Goal: Task Accomplishment & Management: Complete application form

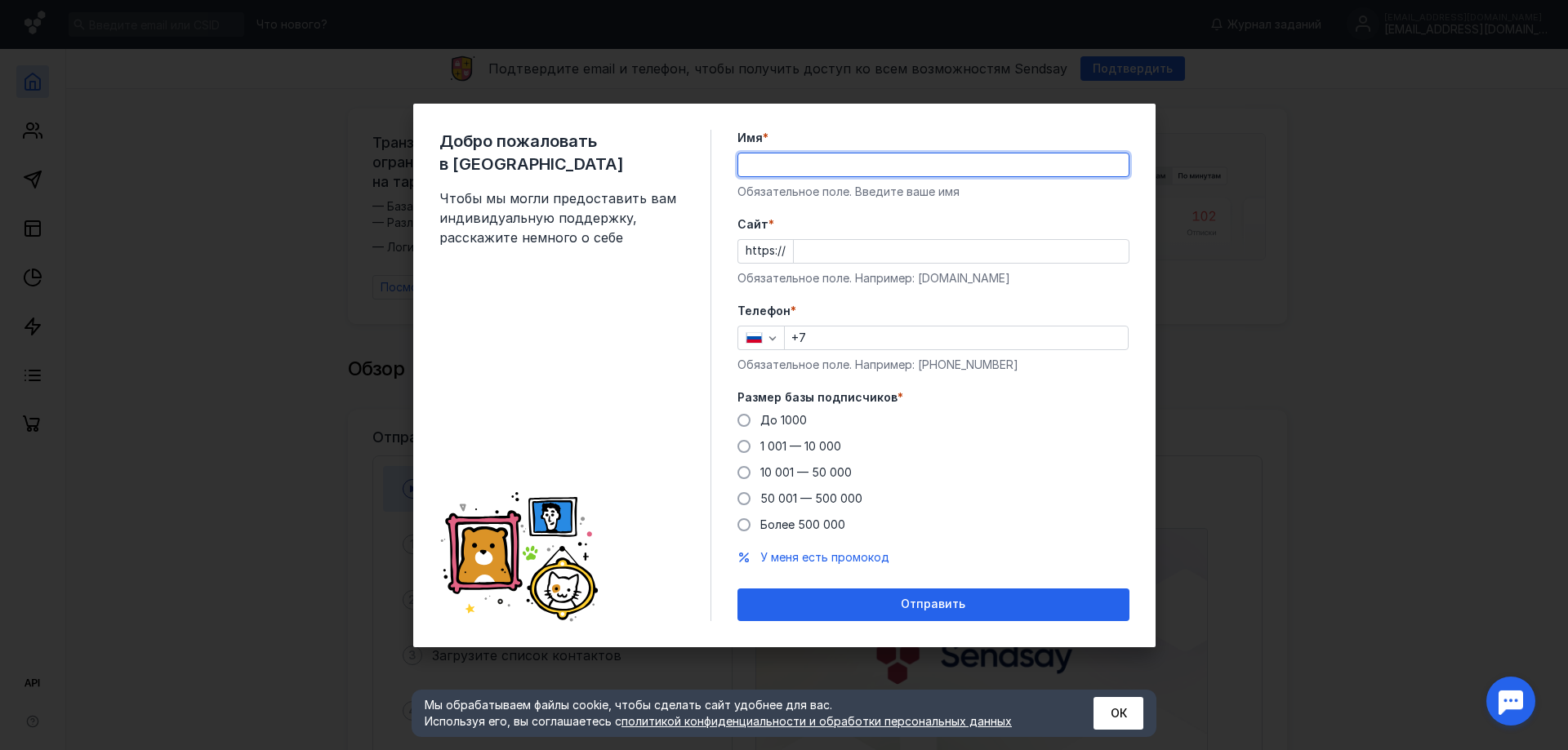
click at [775, 164] on input "Имя *" at bounding box center [933, 165] width 390 height 23
type input "[PERSON_NAME]"
click at [803, 253] on input "Cайт *" at bounding box center [961, 251] width 335 height 23
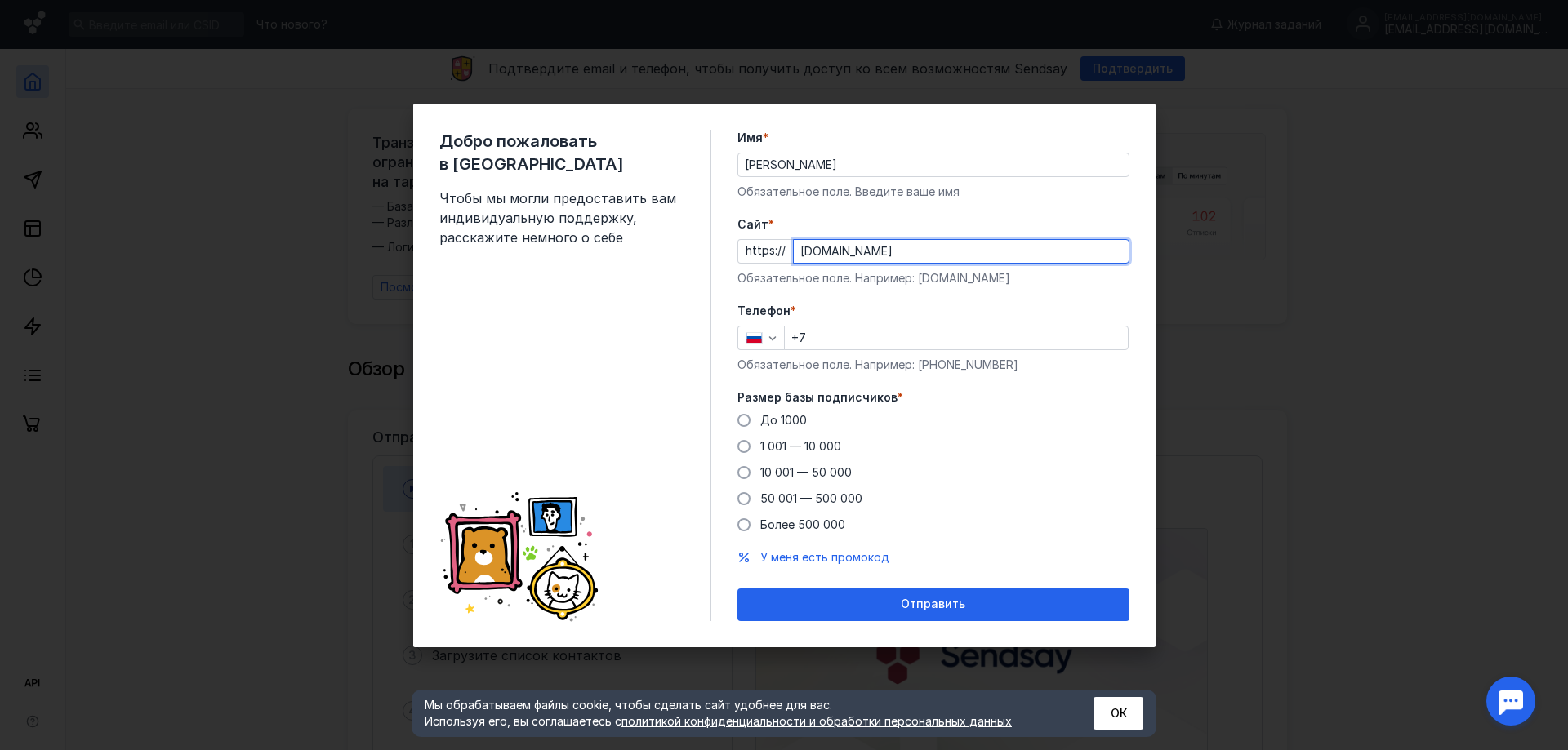
type input "[DOMAIN_NAME]"
click at [916, 318] on label "Телефон *" at bounding box center [933, 312] width 392 height 17
click at [835, 340] on input "+7" at bounding box center [956, 337] width 343 height 23
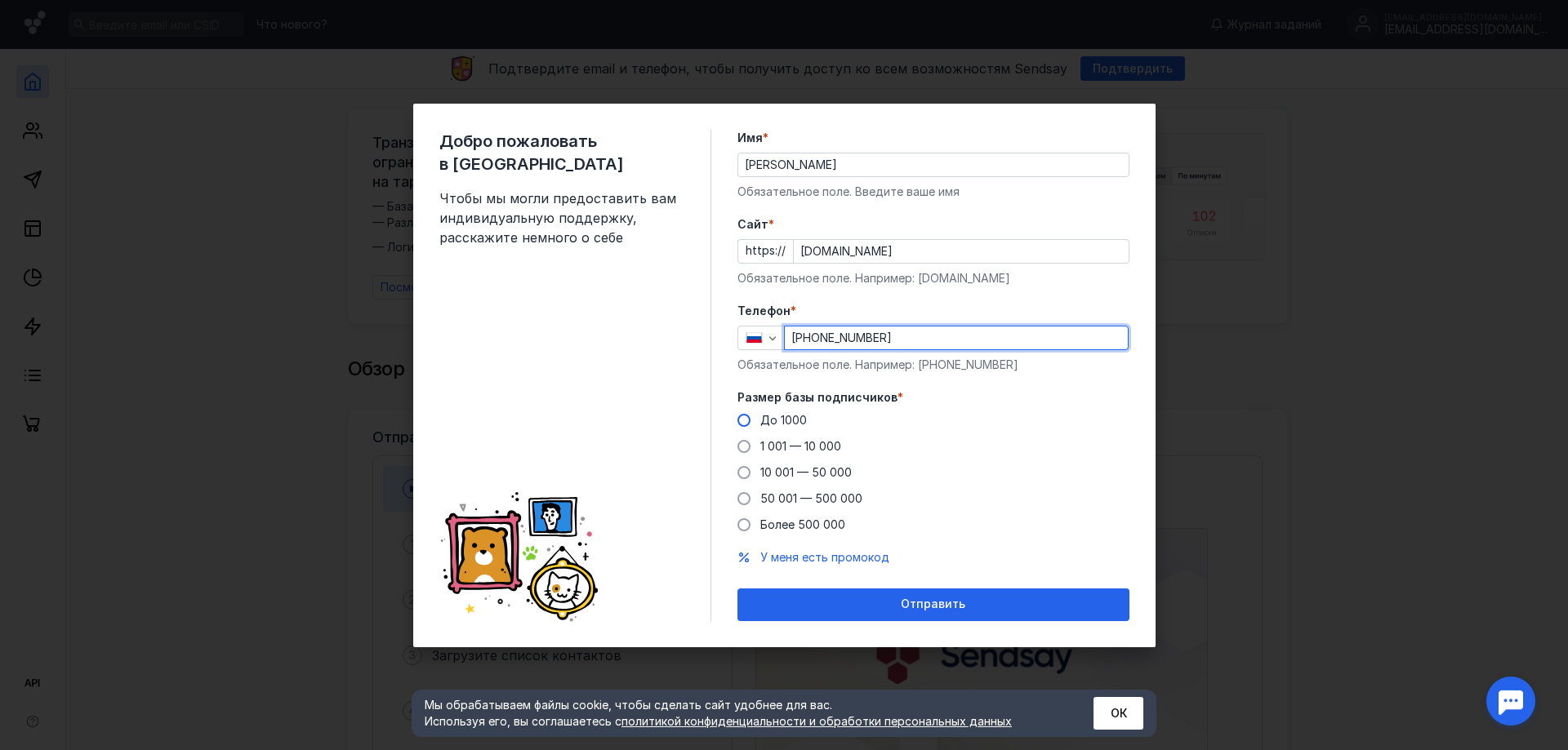
type input "[PHONE_NUMBER]"
click at [743, 422] on span at bounding box center [744, 421] width 13 height 13
click at [0, 0] on input "До 1000" at bounding box center [0, 0] width 0 height 0
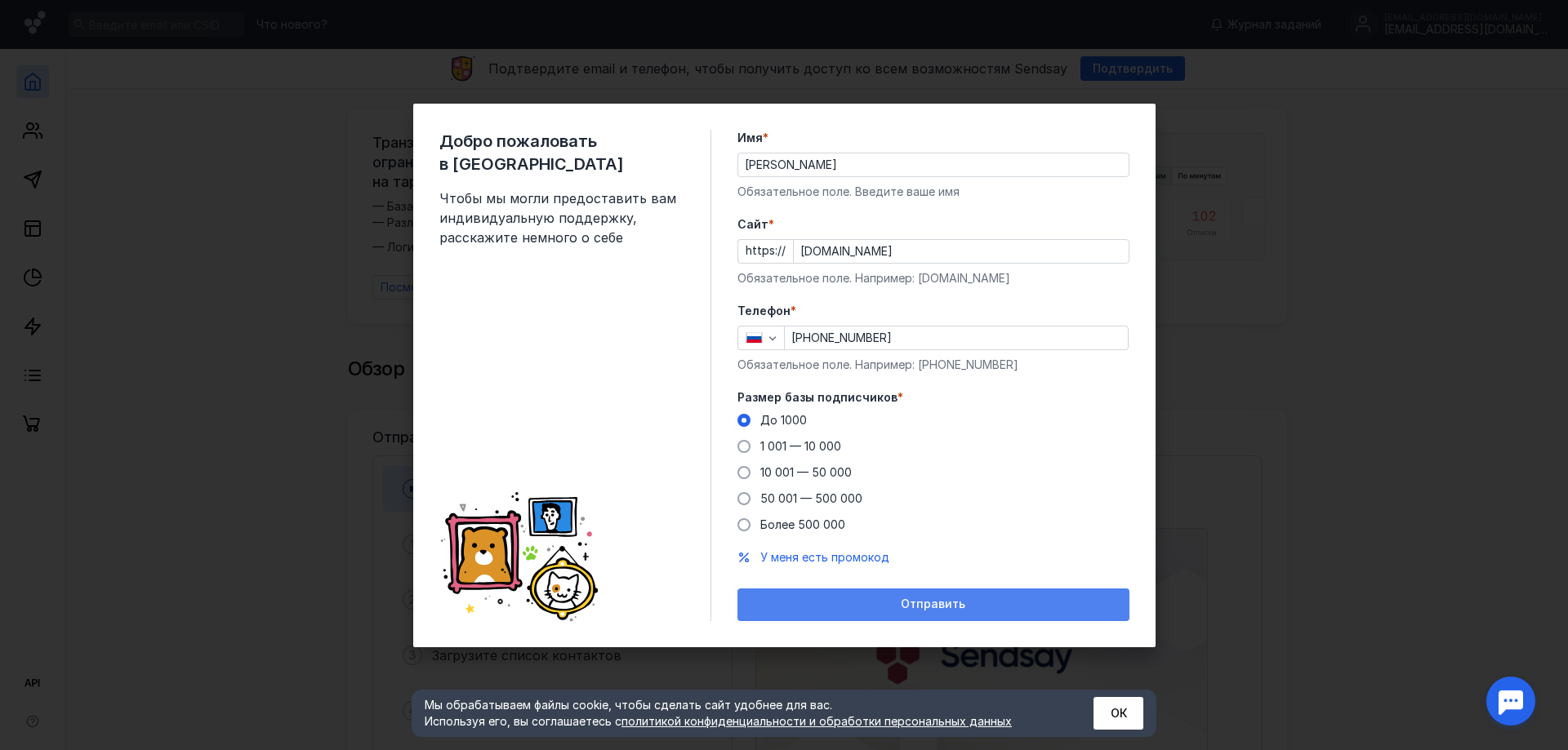
click at [880, 606] on div "Отправить" at bounding box center [933, 605] width 376 height 14
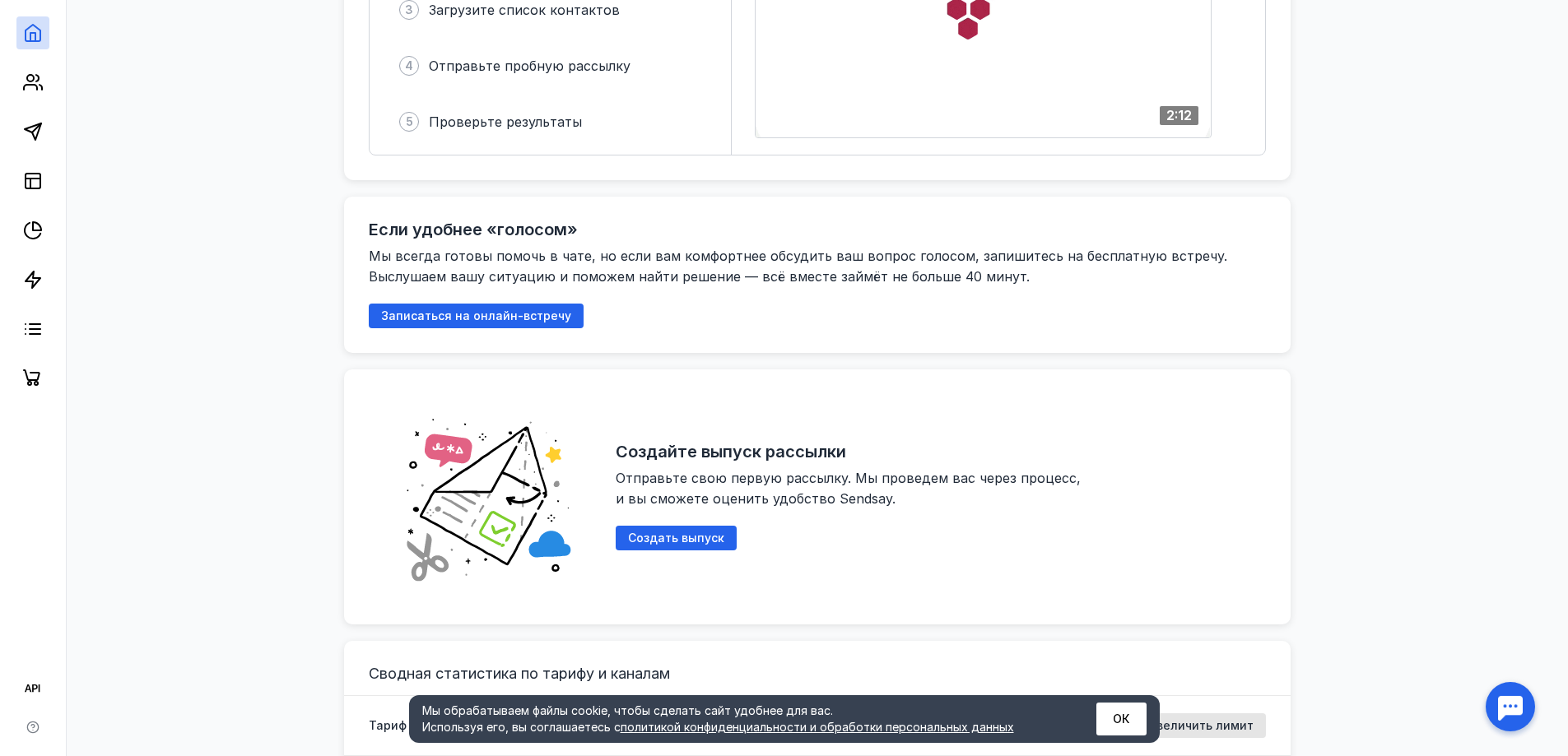
scroll to position [658, 0]
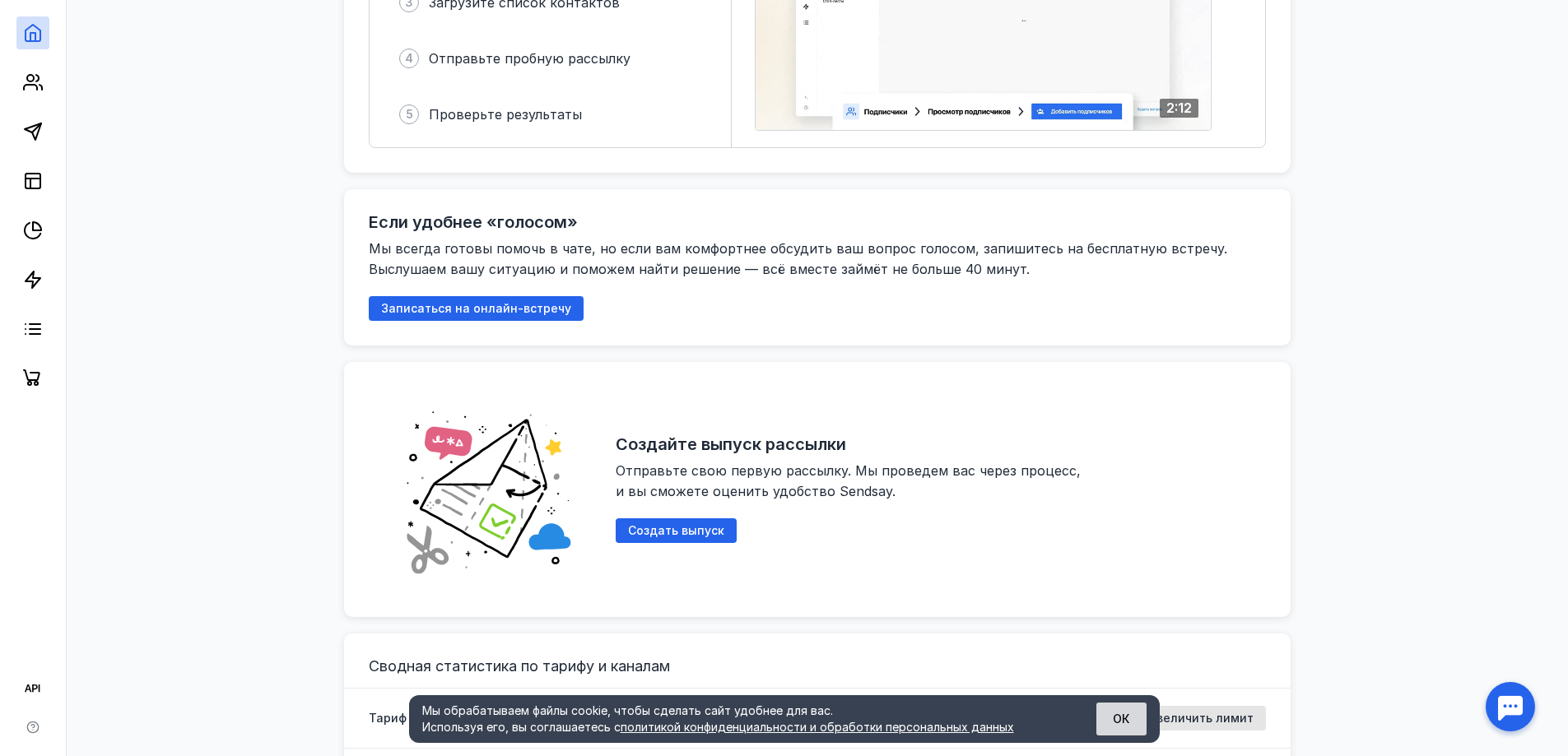
click at [1124, 715] on button "ОК" at bounding box center [1122, 719] width 51 height 33
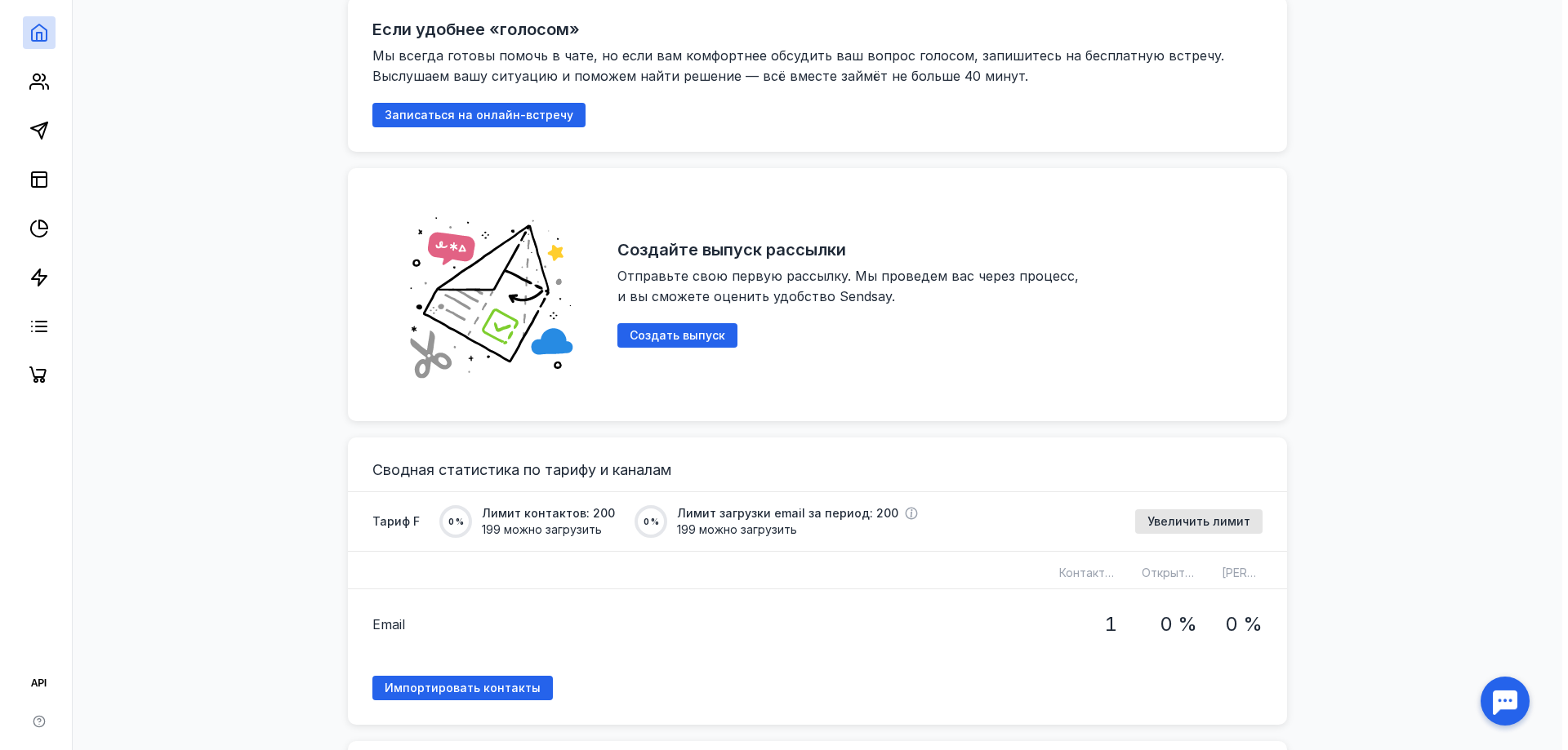
scroll to position [817, 0]
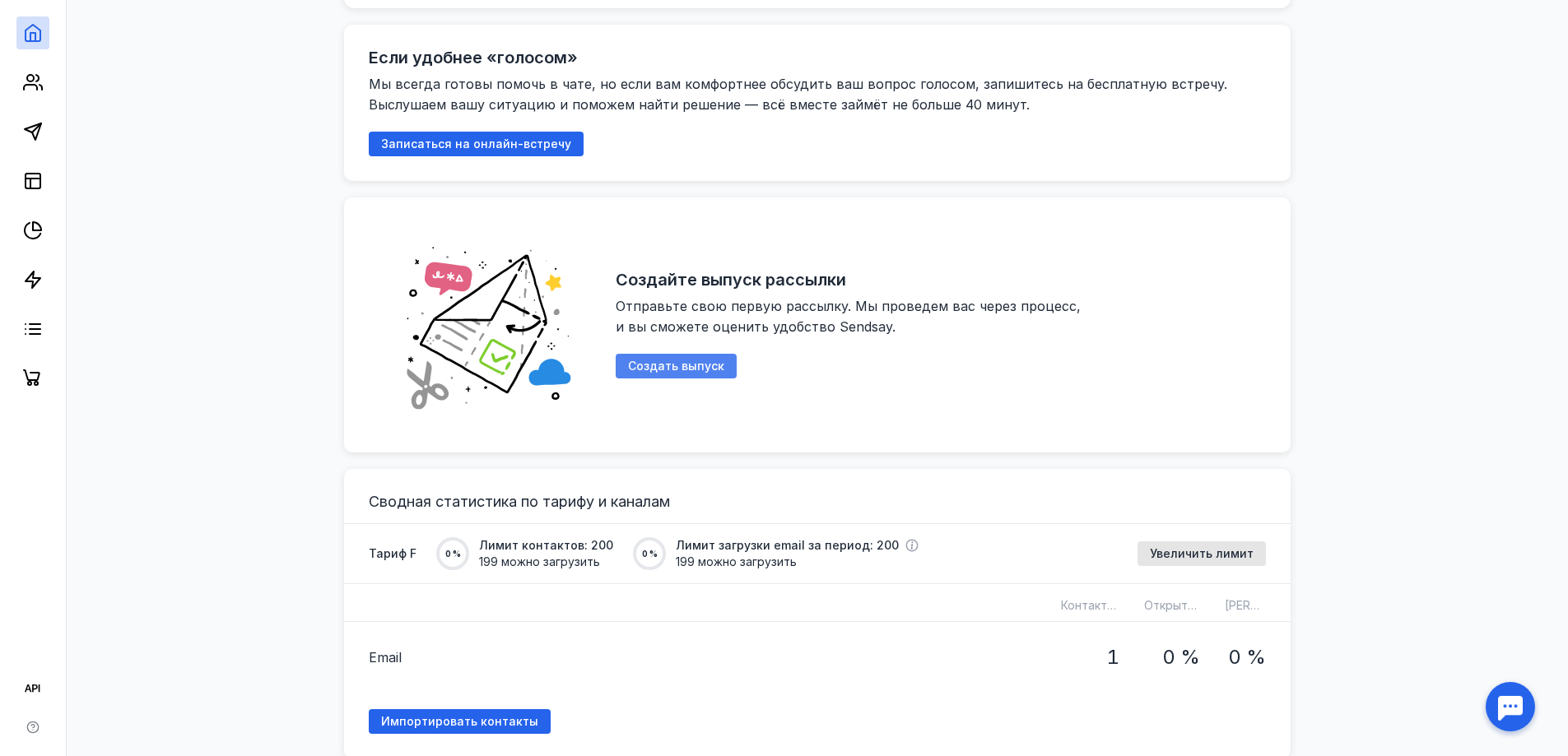
click at [670, 359] on span "Создать выпуск" at bounding box center [676, 366] width 96 height 14
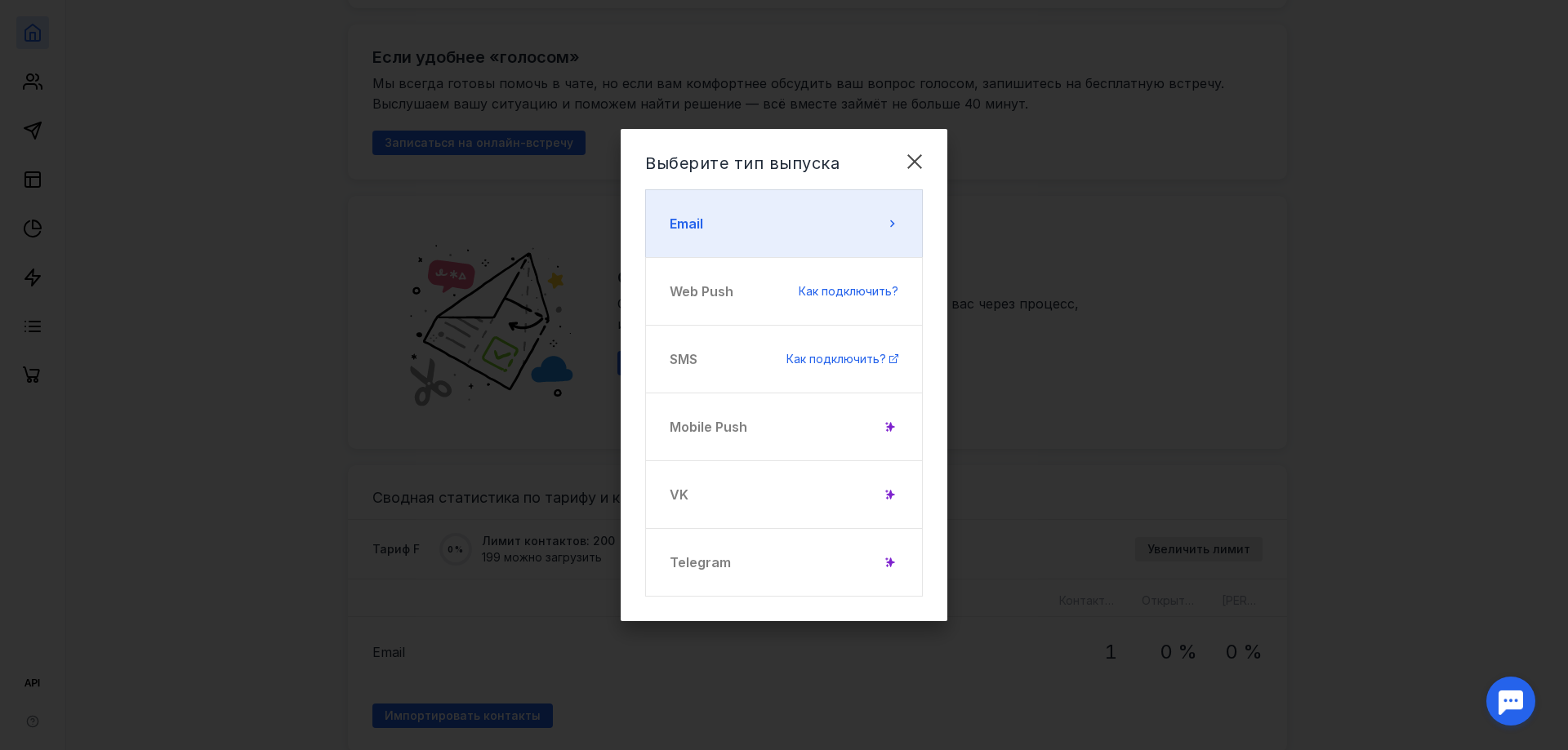
click at [891, 231] on button "Email" at bounding box center [784, 224] width 277 height 68
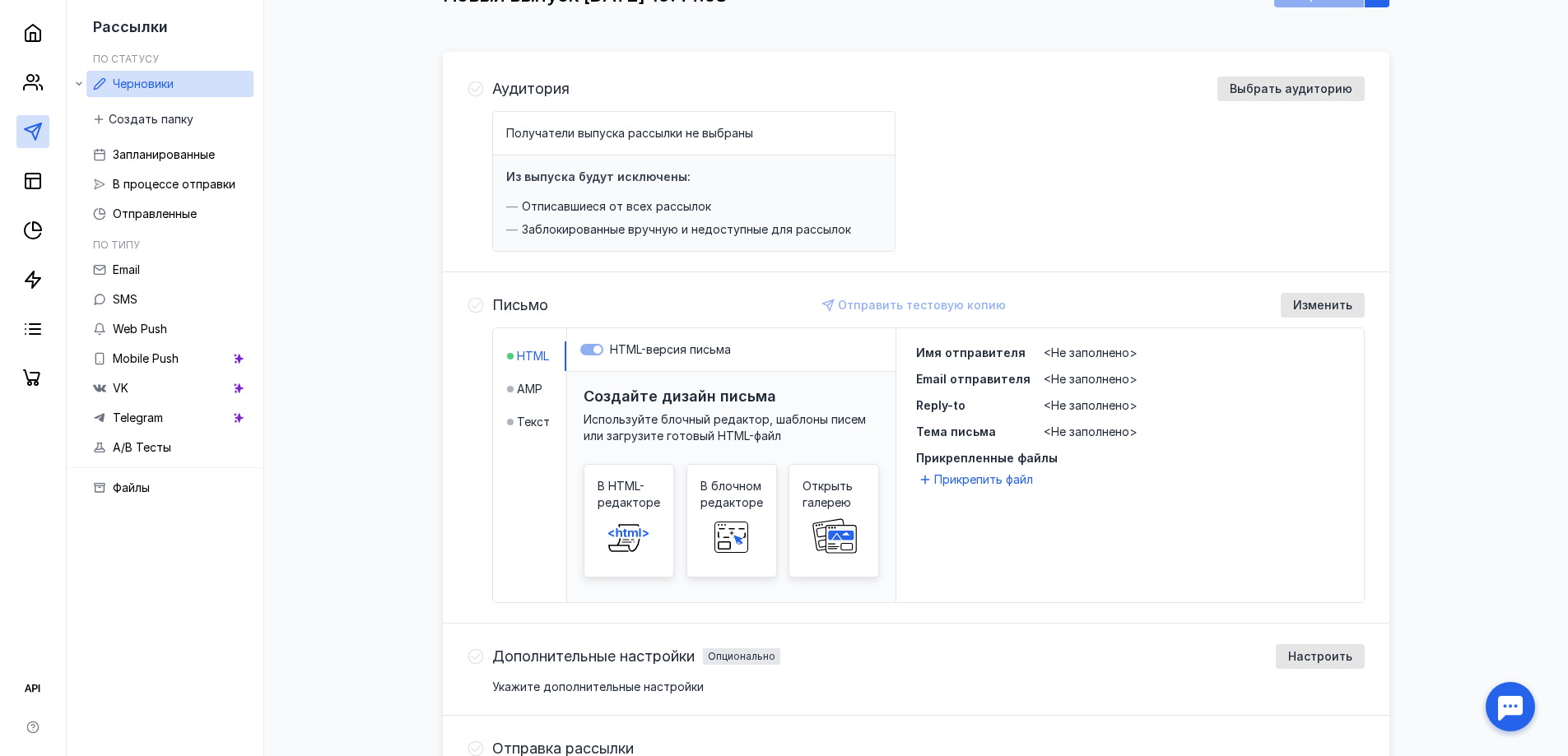
scroll to position [165, 0]
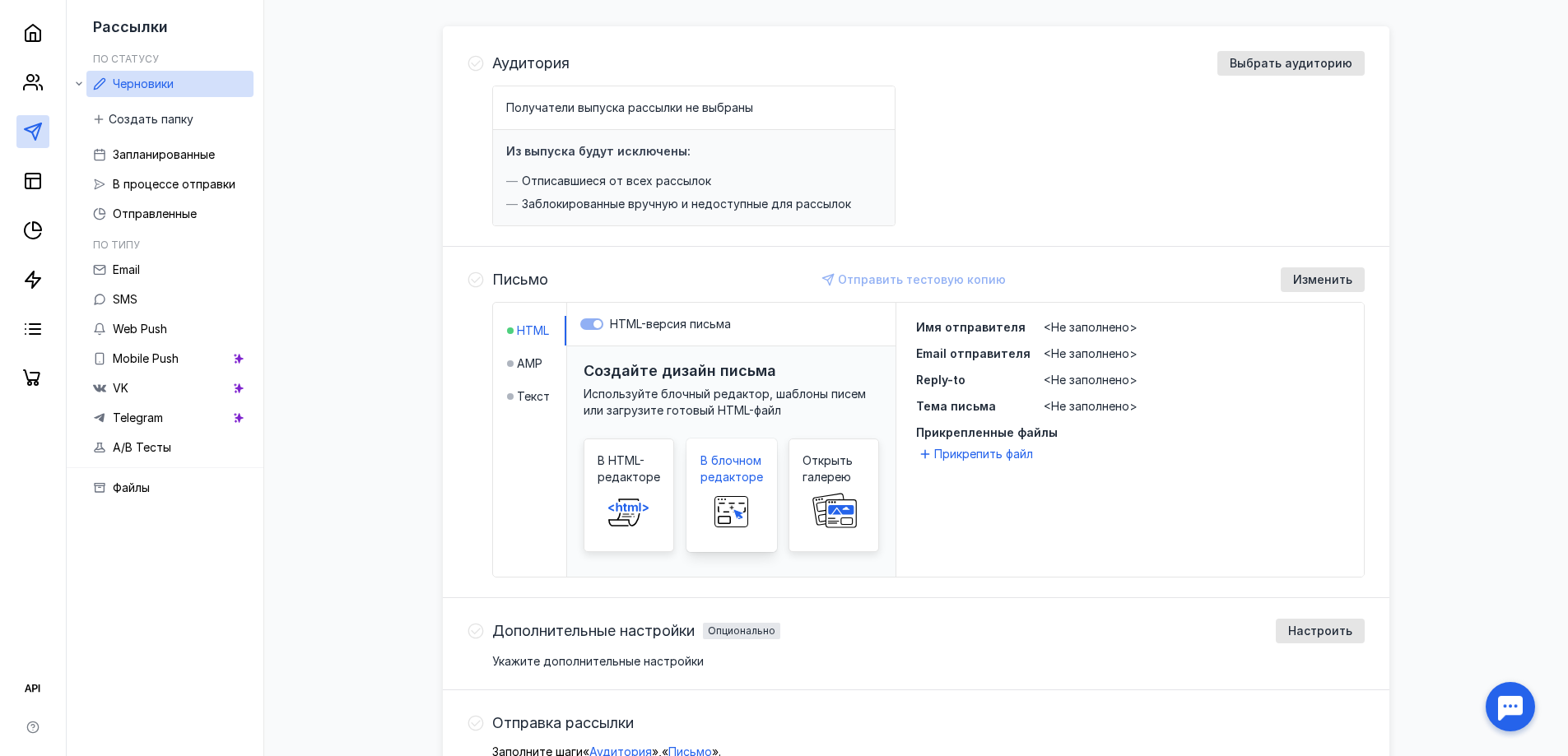
click at [739, 472] on span "В блочном редакторе" at bounding box center [732, 469] width 62 height 33
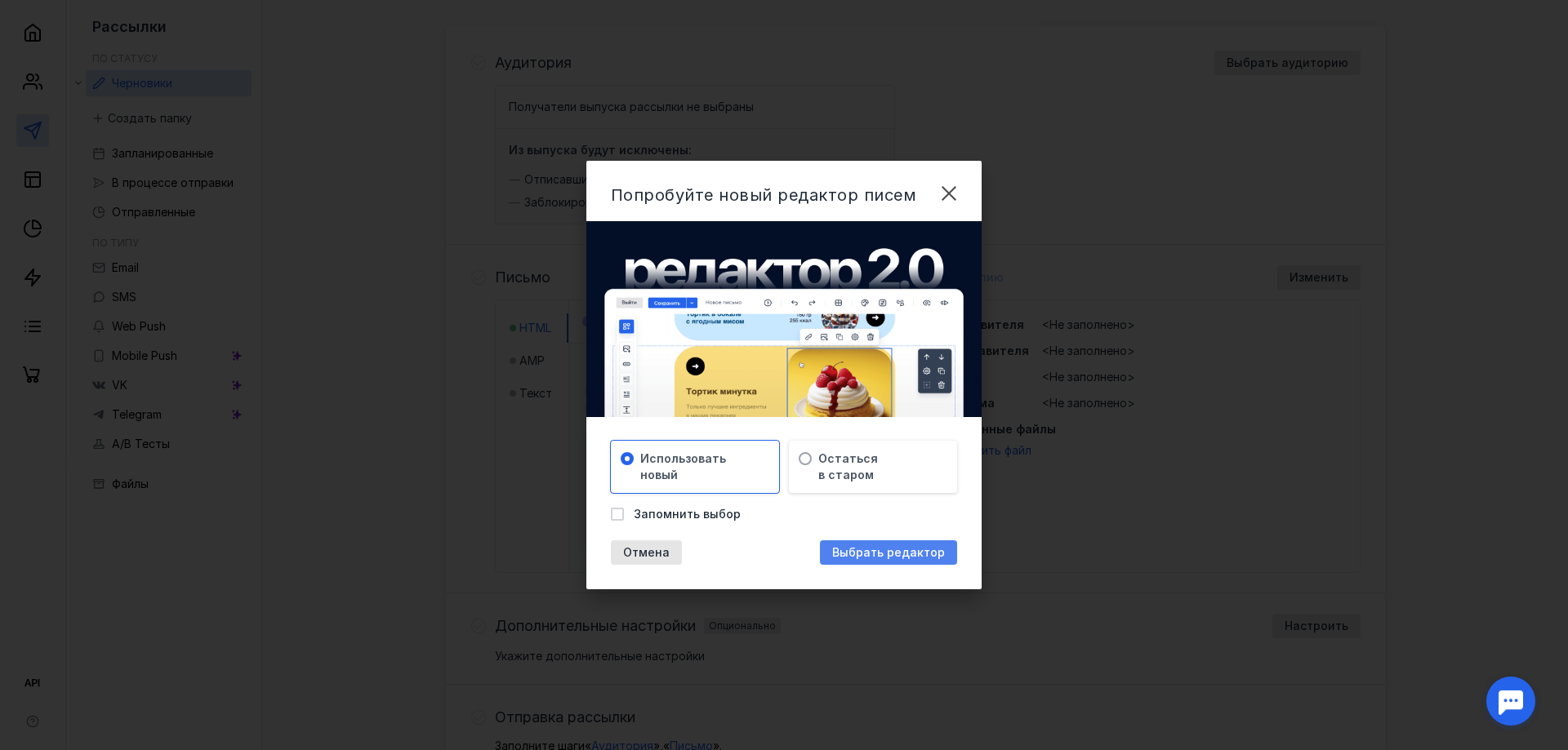
click at [852, 555] on span "Выбрать редактор" at bounding box center [888, 553] width 113 height 14
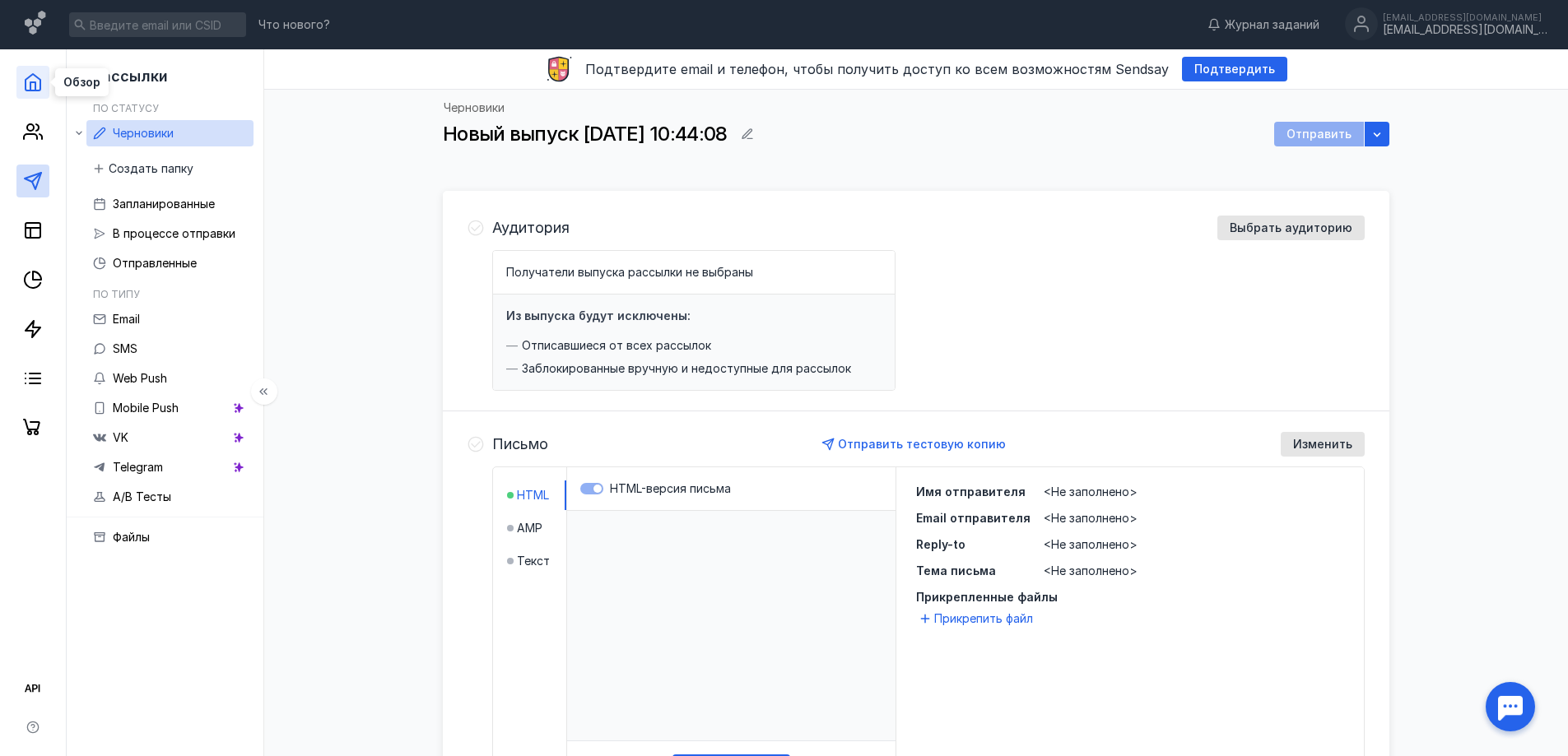
click at [32, 83] on polyline at bounding box center [33, 87] width 5 height 8
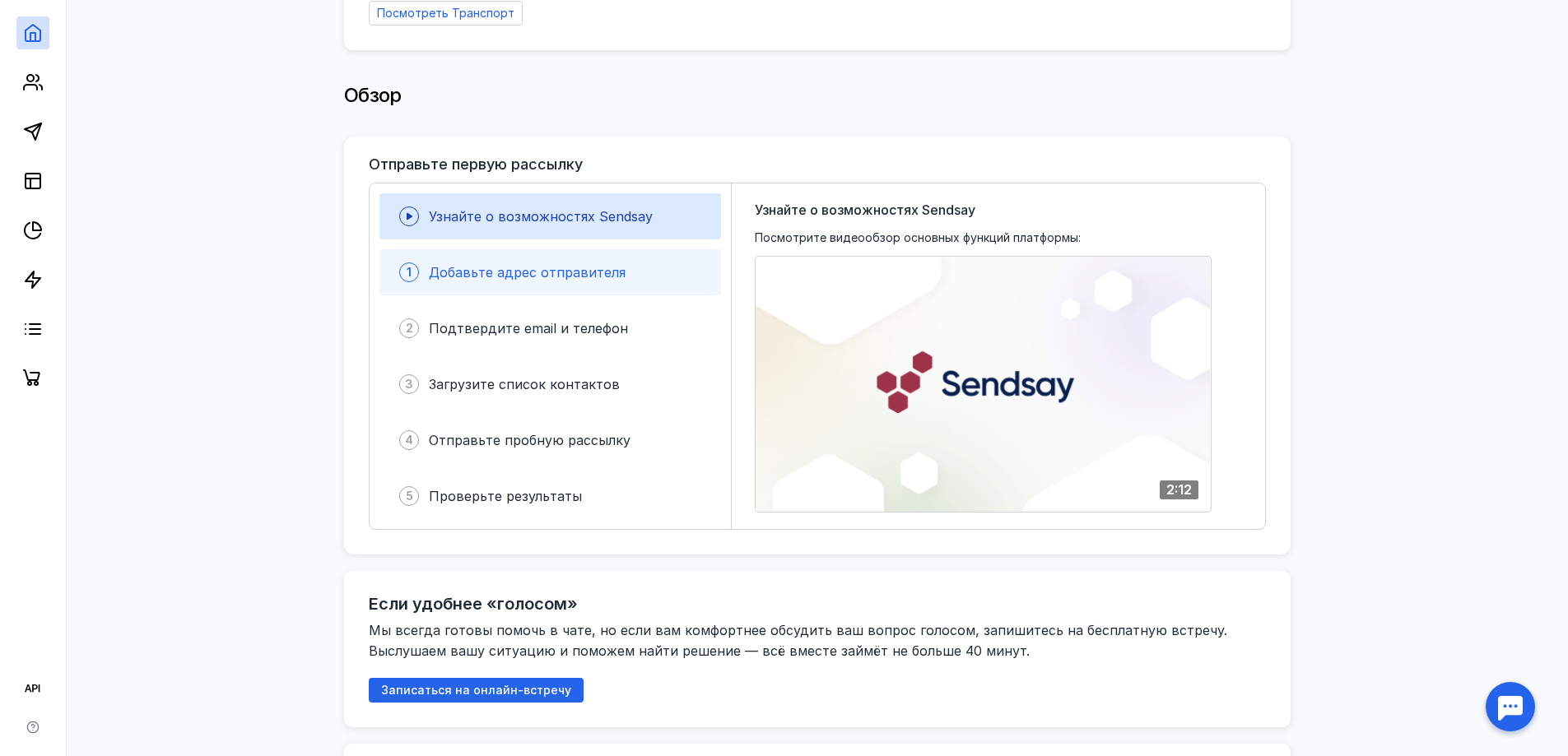
scroll to position [247, 0]
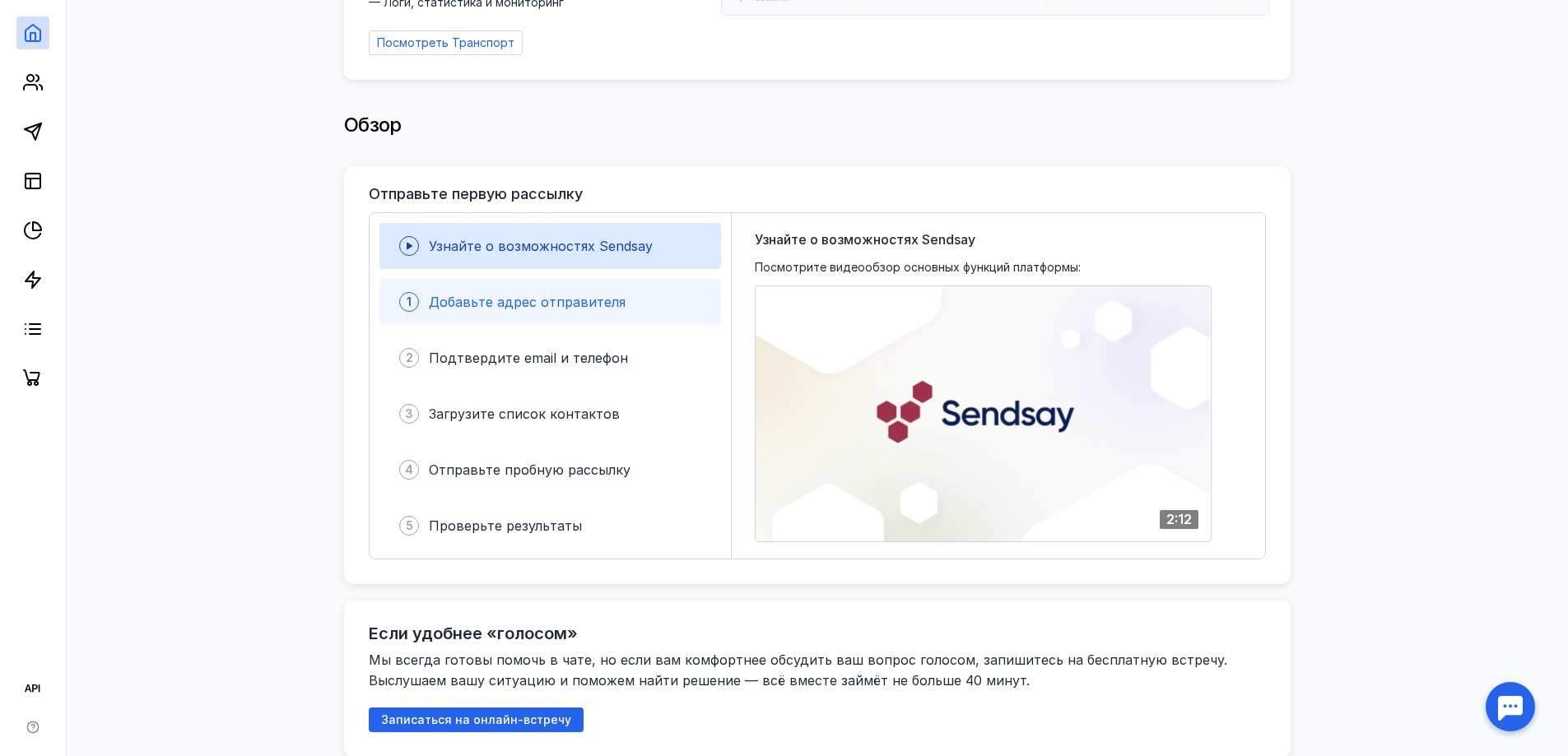
click at [558, 310] on div "1 Добавьте адрес отправителя" at bounding box center [551, 301] width 342 height 46
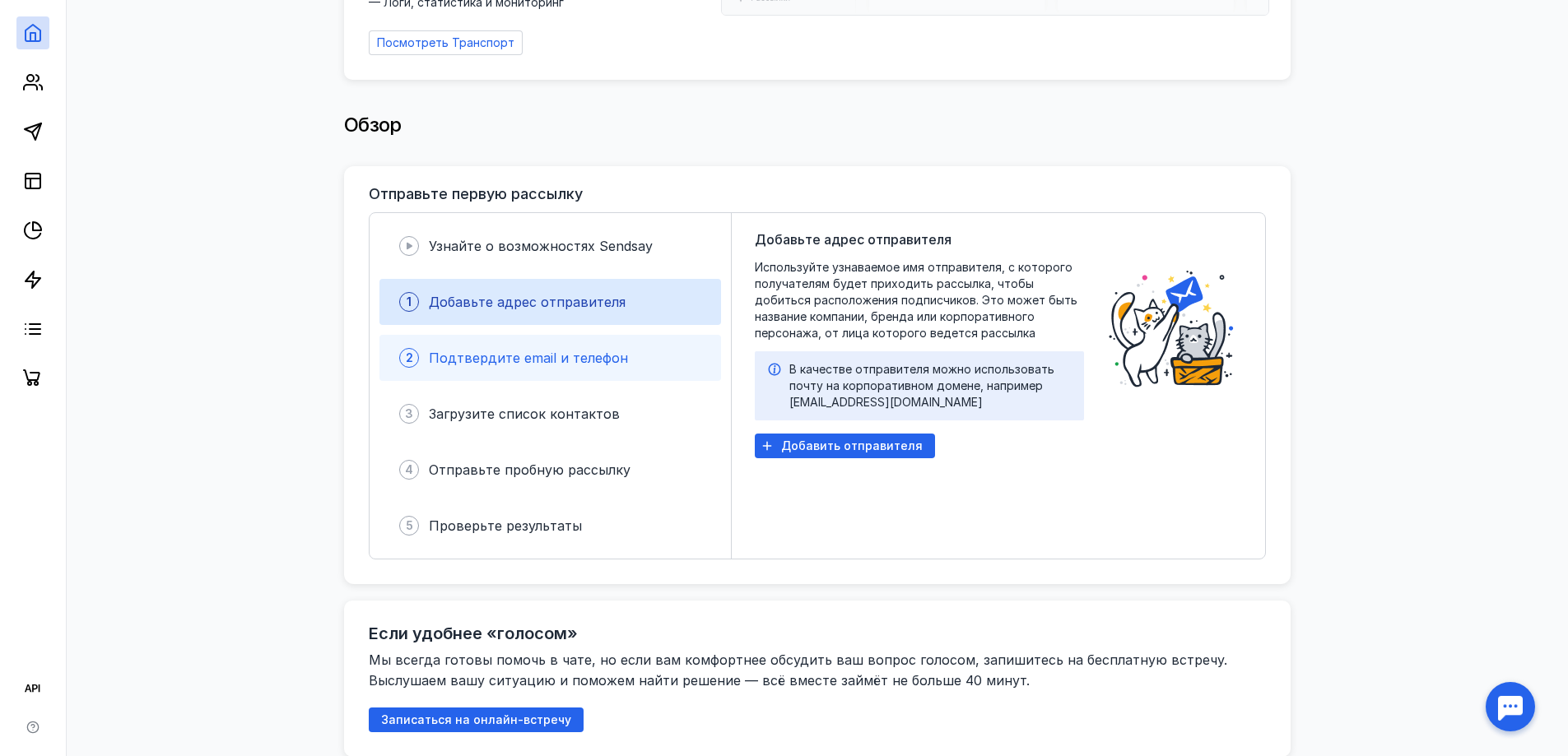
click at [525, 356] on span "Подтвердите email и телефон" at bounding box center [528, 358] width 200 height 17
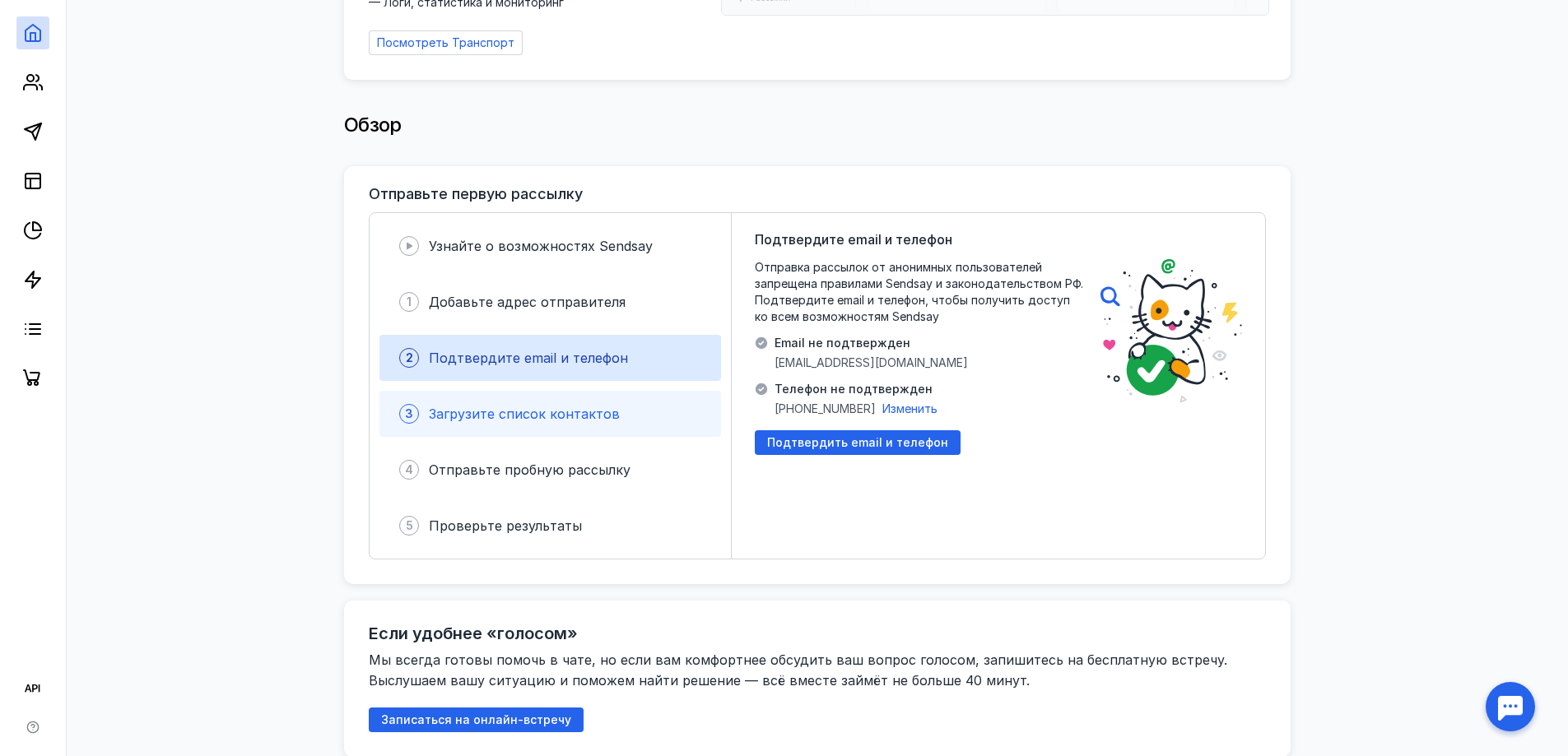
click at [506, 414] on div "Загрузите список контактов" at bounding box center [524, 413] width 191 height 19
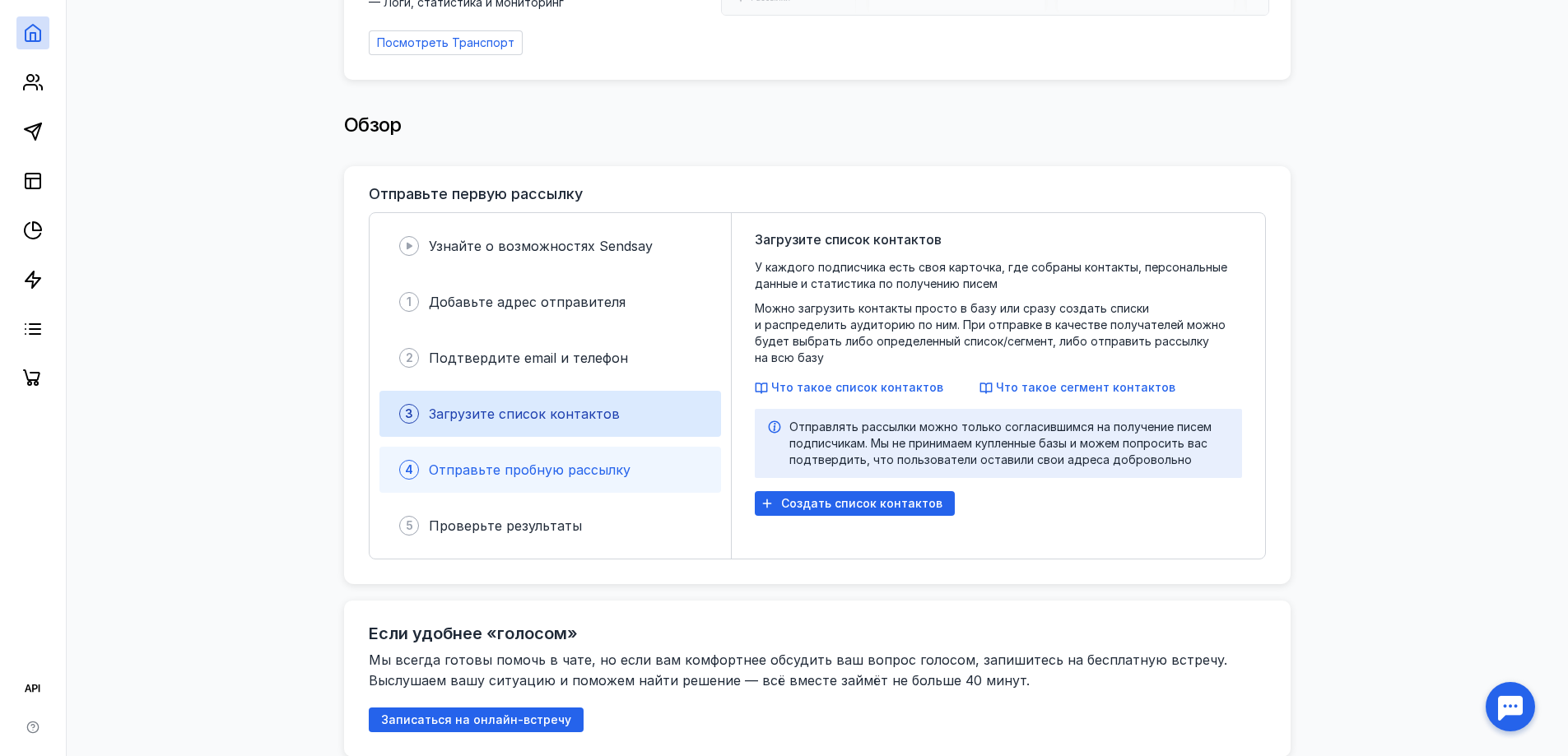
click at [525, 473] on div "4 Отправьте пробную рассылку" at bounding box center [551, 470] width 342 height 46
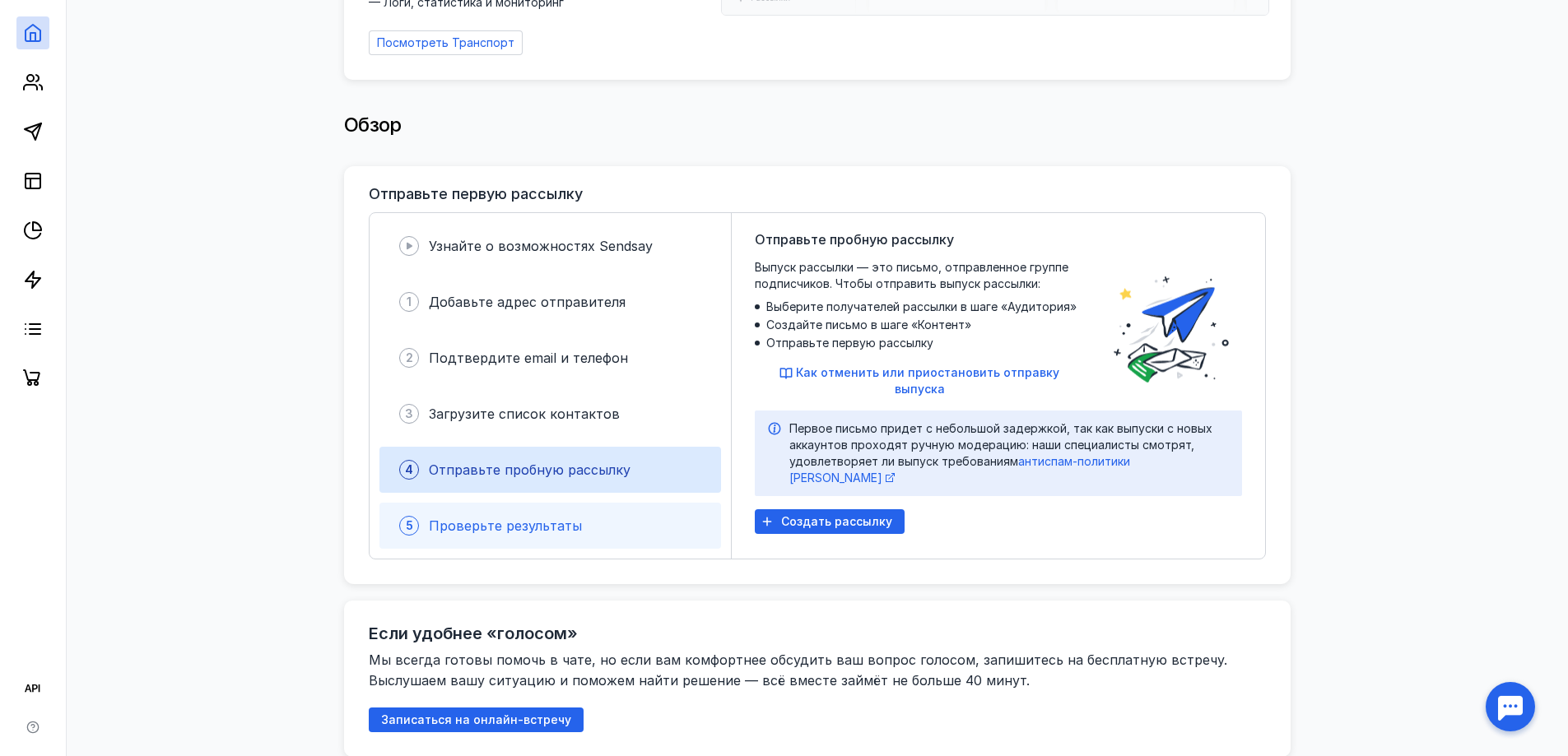
click at [528, 518] on span "Проверьте результаты" at bounding box center [505, 526] width 153 height 17
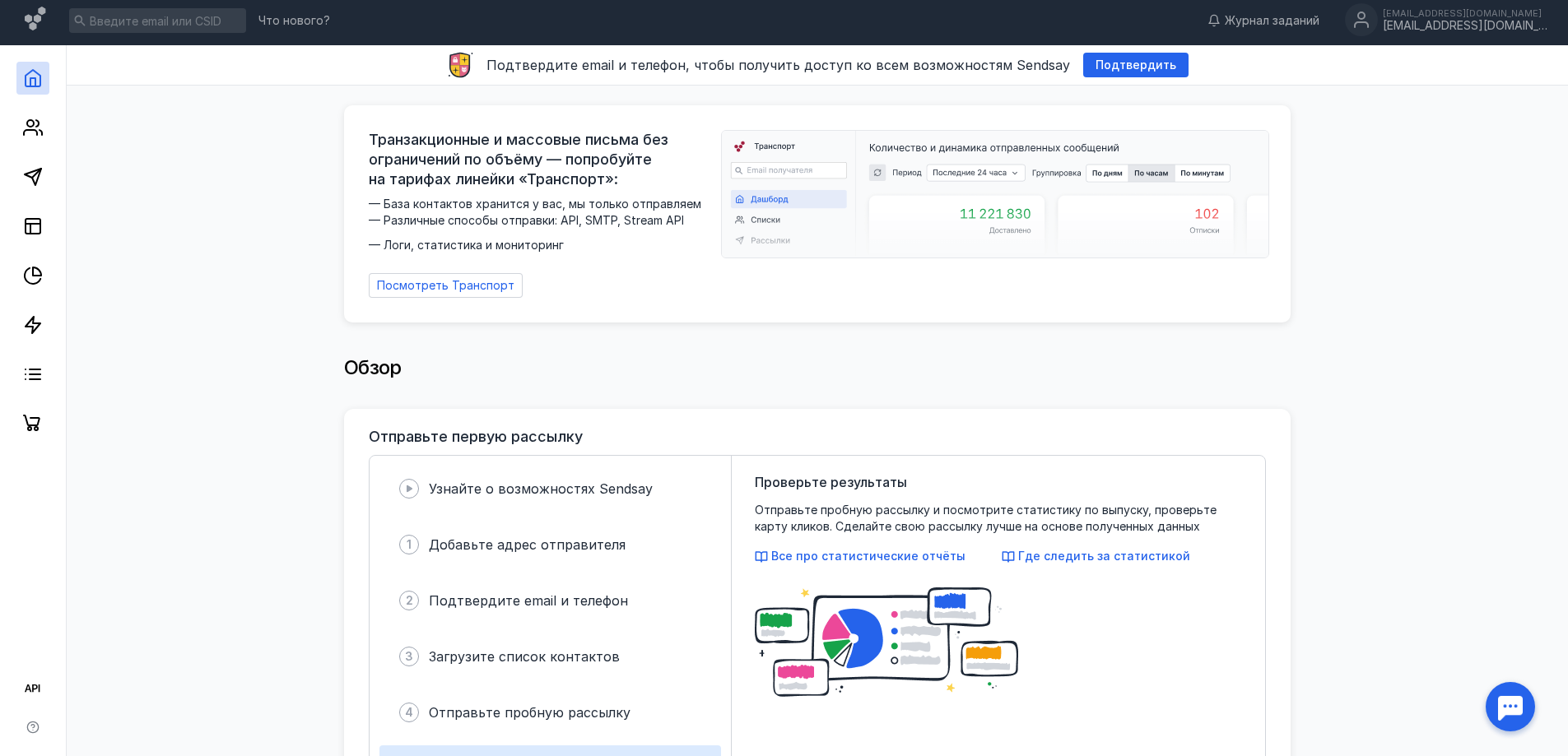
scroll to position [0, 0]
